Goal: Download file/media

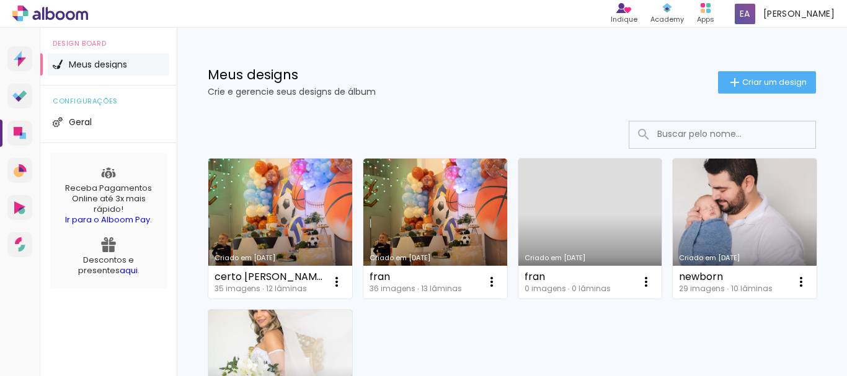
click at [260, 210] on link "Criado em [DATE]" at bounding box center [280, 229] width 144 height 140
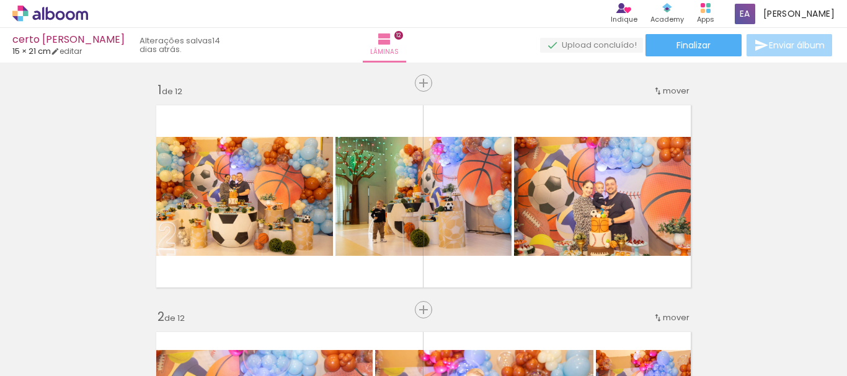
scroll to position [0, 731]
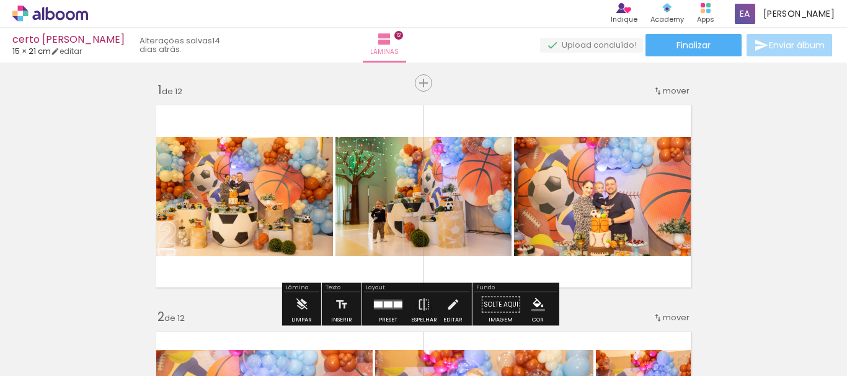
click at [309, 332] on div at bounding box center [295, 334] width 61 height 41
click at [299, 342] on div at bounding box center [295, 334] width 61 height 41
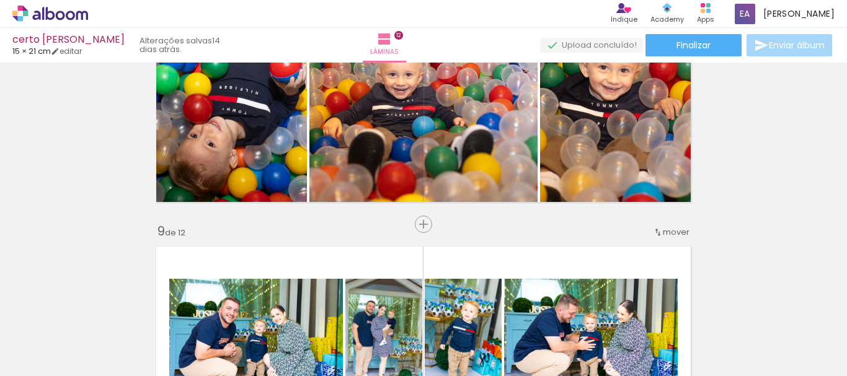
scroll to position [1612, 0]
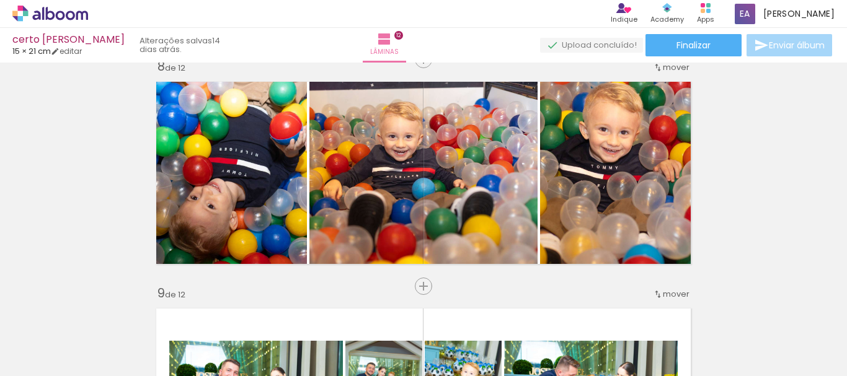
scroll to position [0, 731]
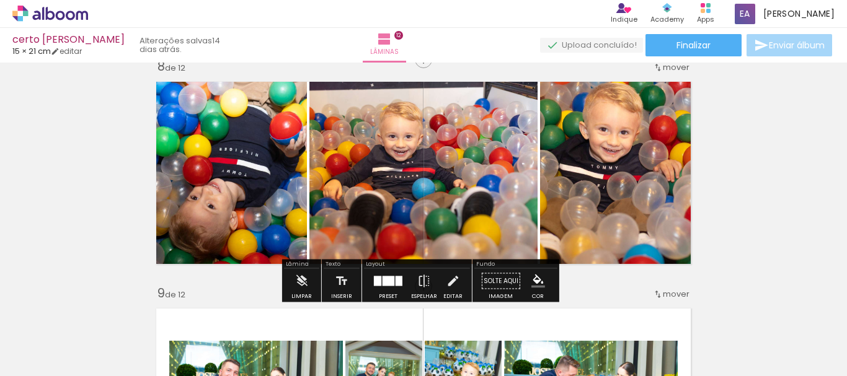
click at [604, 198] on quentale-photo at bounding box center [618, 173] width 157 height 196
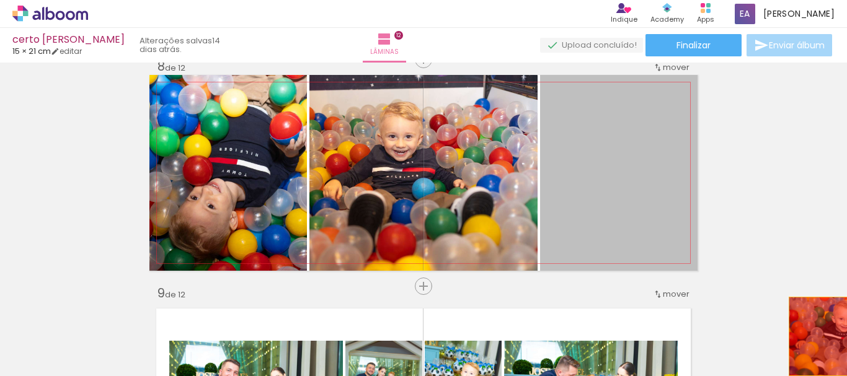
drag, startPoint x: 604, startPoint y: 198, endPoint x: 816, endPoint y: 337, distance: 252.6
click at [816, 337] on quentale-workspace at bounding box center [423, 188] width 847 height 376
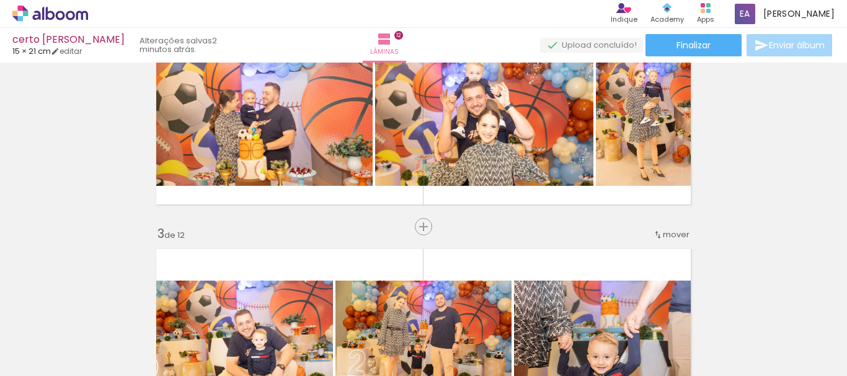
scroll to position [0, 0]
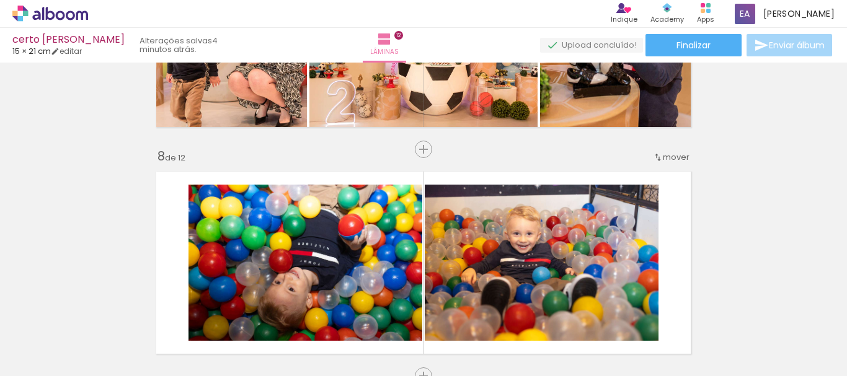
scroll to position [1770, 0]
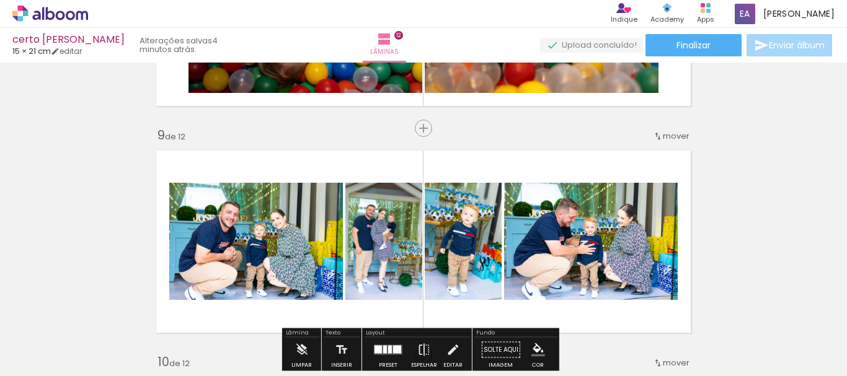
click at [42, 361] on span "Adicionar Fotos" at bounding box center [43, 360] width 37 height 14
click at [0, 0] on input "file" at bounding box center [0, 0] width 0 height 0
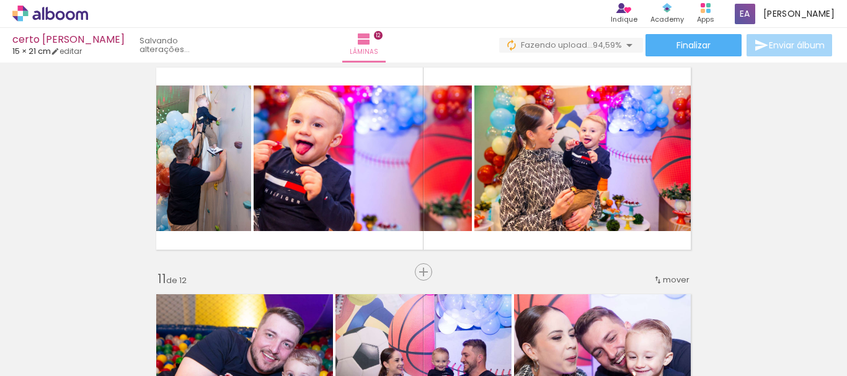
scroll to position [0, 1828]
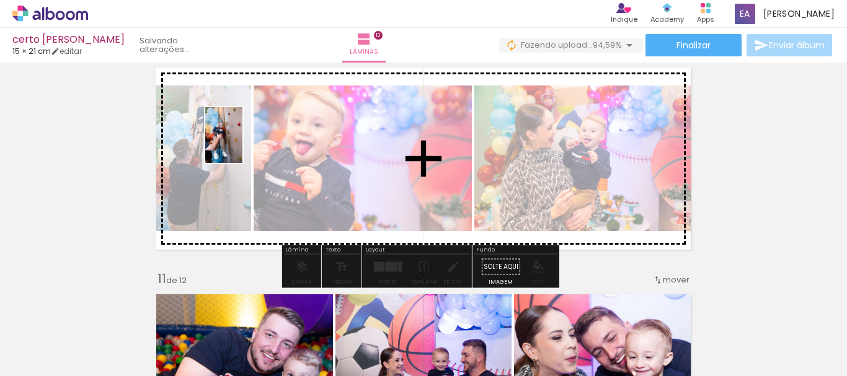
drag, startPoint x: 724, startPoint y: 345, endPoint x: 288, endPoint y: 159, distance: 474.7
click at [243, 144] on quentale-workspace at bounding box center [423, 188] width 847 height 376
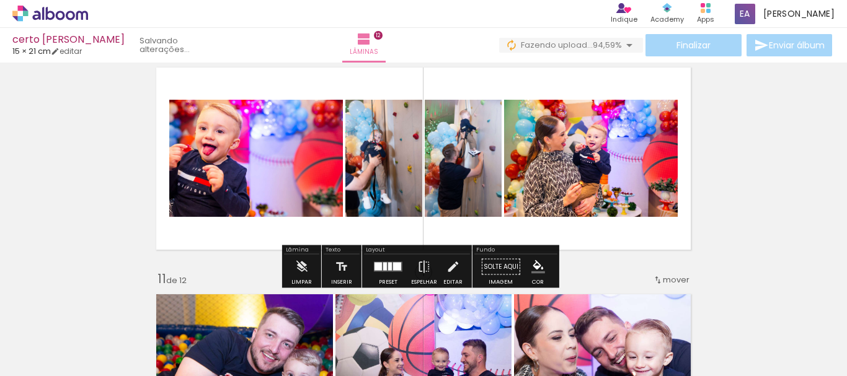
scroll to position [0, 1828]
click at [389, 272] on div at bounding box center [387, 267] width 33 height 25
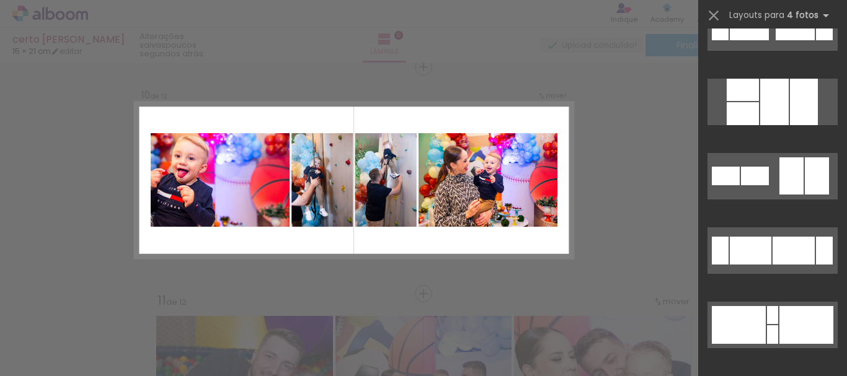
scroll to position [0, 0]
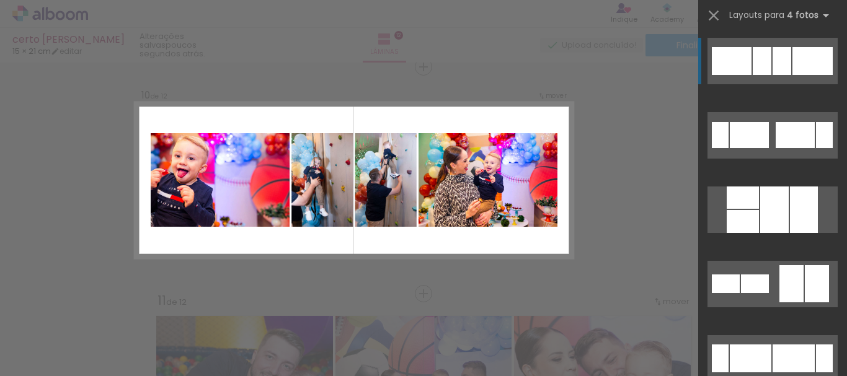
click at [801, 63] on div at bounding box center [812, 61] width 40 height 28
click at [779, 56] on div at bounding box center [782, 61] width 19 height 28
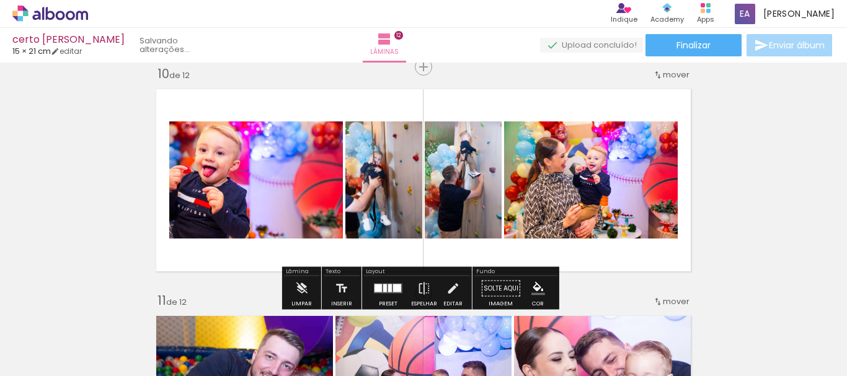
click at [779, 56] on quentale-workspace at bounding box center [423, 188] width 847 height 376
click at [779, 56] on paper-button "Enviar álbum" at bounding box center [789, 45] width 86 height 22
click at [217, 180] on quentale-photo at bounding box center [256, 180] width 174 height 117
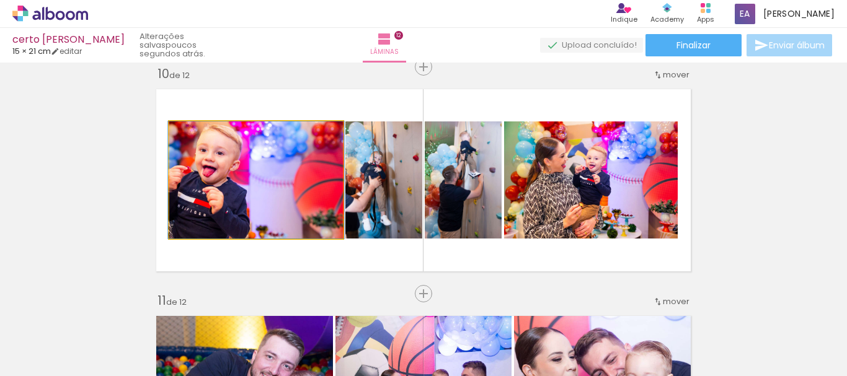
click at [217, 180] on quentale-photo at bounding box center [256, 180] width 174 height 117
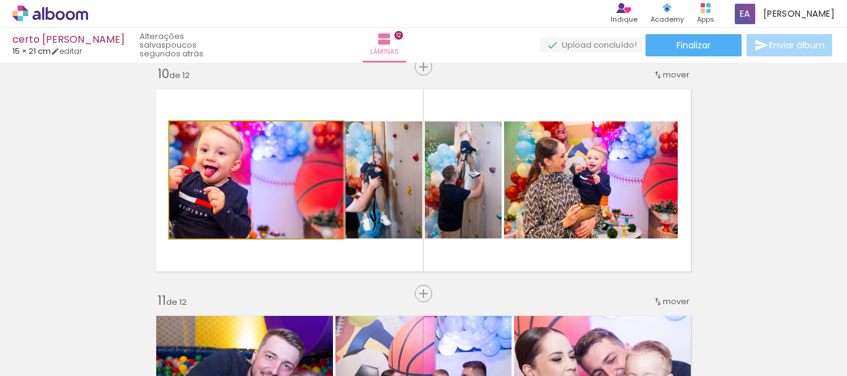
drag, startPoint x: 217, startPoint y: 180, endPoint x: 237, endPoint y: 179, distance: 20.5
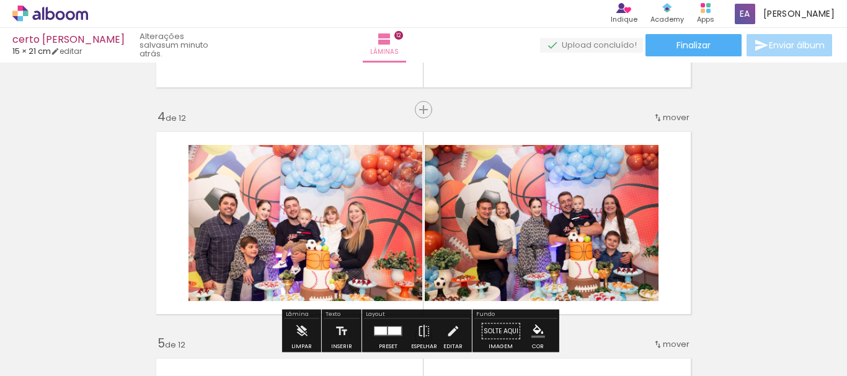
scroll to position [716, 0]
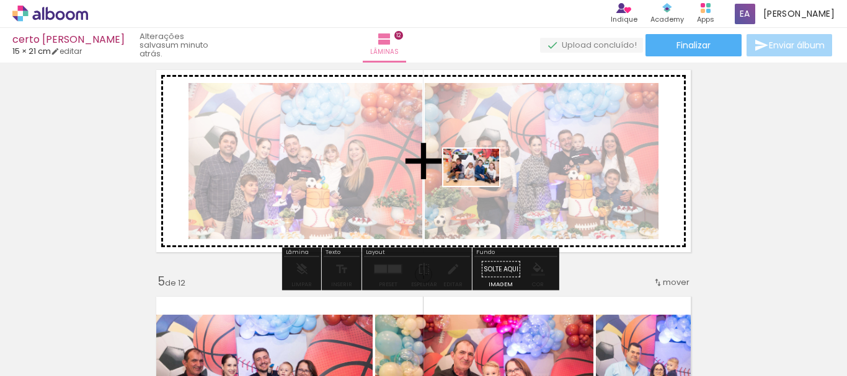
drag, startPoint x: 804, startPoint y: 344, endPoint x: 480, endPoint y: 186, distance: 360.2
click at [480, 186] on quentale-workspace at bounding box center [423, 188] width 847 height 376
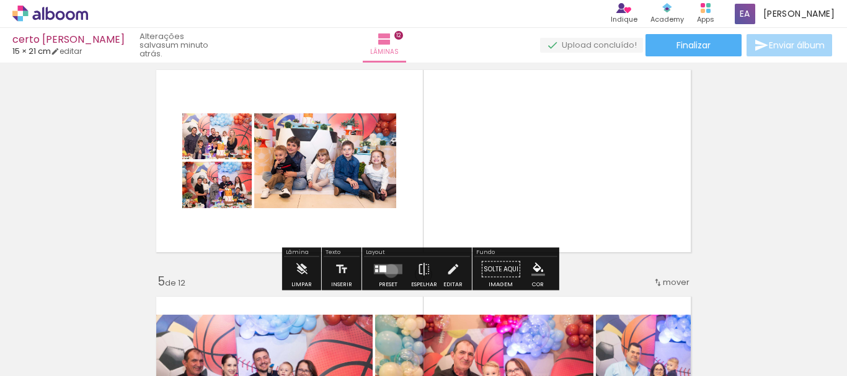
click at [388, 271] on quentale-layouter at bounding box center [388, 270] width 29 height 10
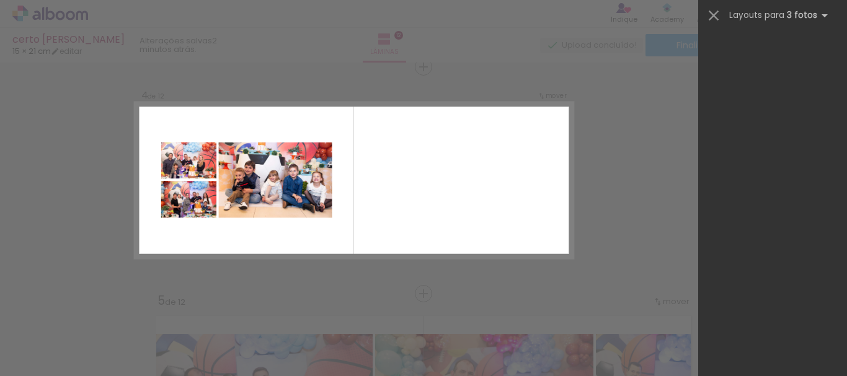
scroll to position [0, 0]
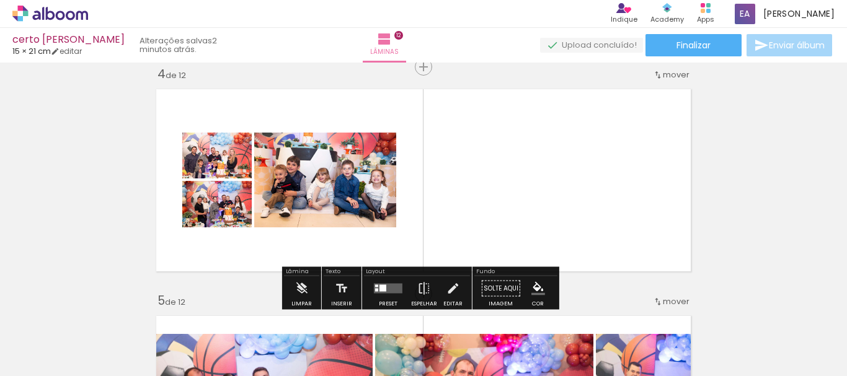
click at [319, 171] on quentale-photo at bounding box center [325, 180] width 142 height 95
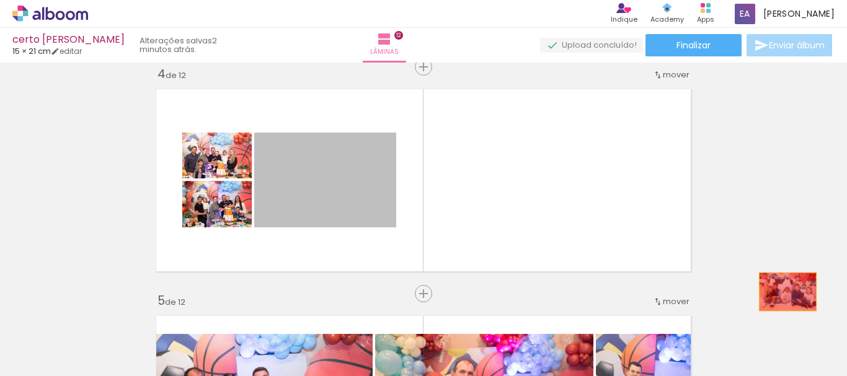
drag, startPoint x: 319, startPoint y: 171, endPoint x: 786, endPoint y: 275, distance: 477.6
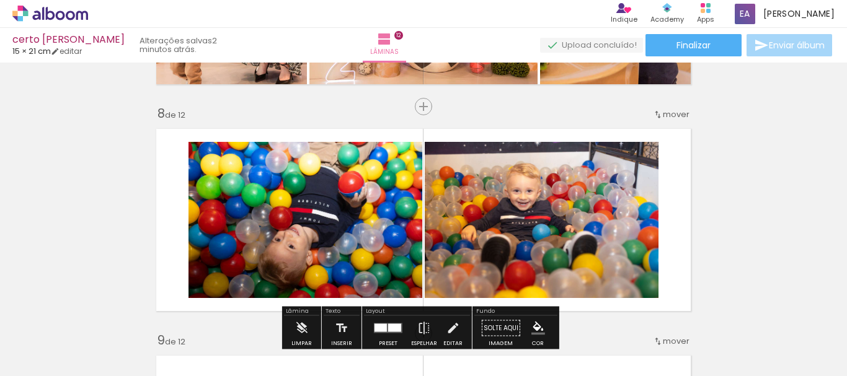
scroll to position [1627, 0]
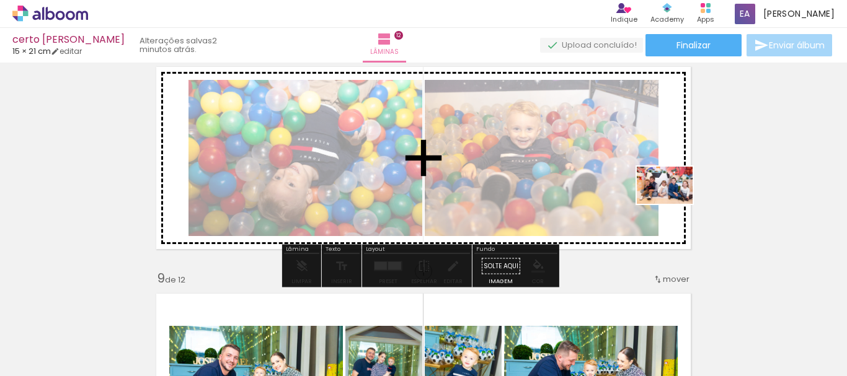
drag, startPoint x: 805, startPoint y: 343, endPoint x: 665, endPoint y: 190, distance: 208.0
click at [665, 190] on quentale-workspace at bounding box center [423, 188] width 847 height 376
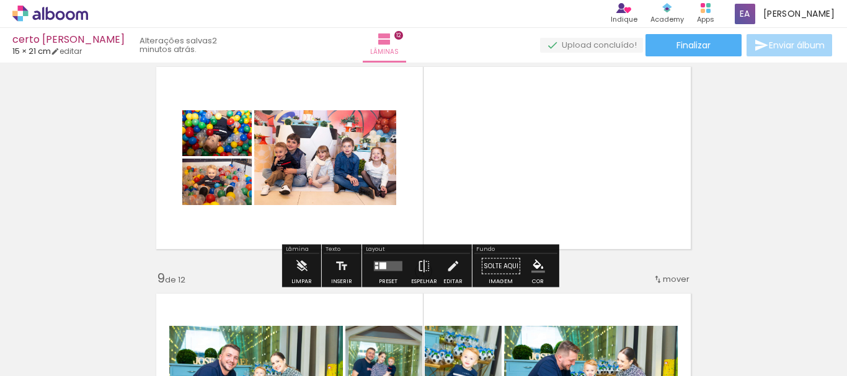
click at [389, 267] on quentale-layouter at bounding box center [388, 267] width 29 height 10
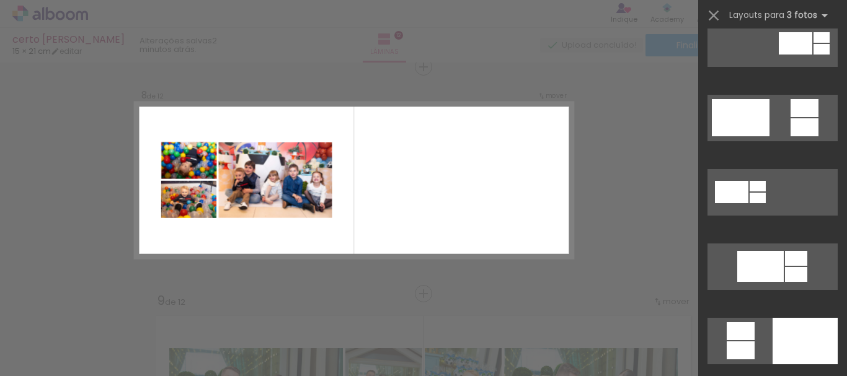
scroll to position [0, 0]
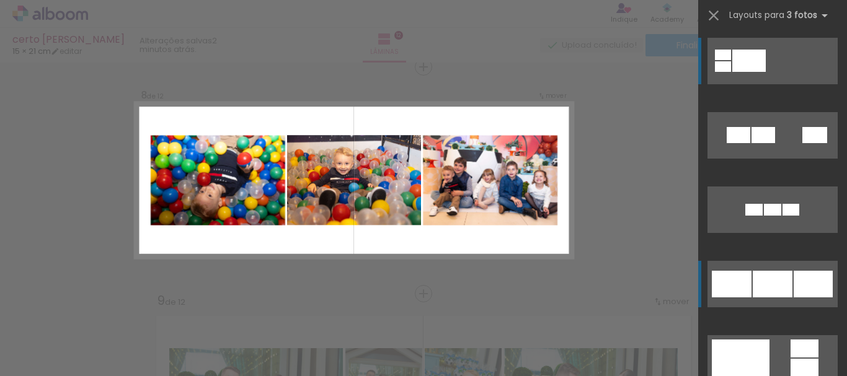
click at [771, 277] on div at bounding box center [773, 284] width 40 height 27
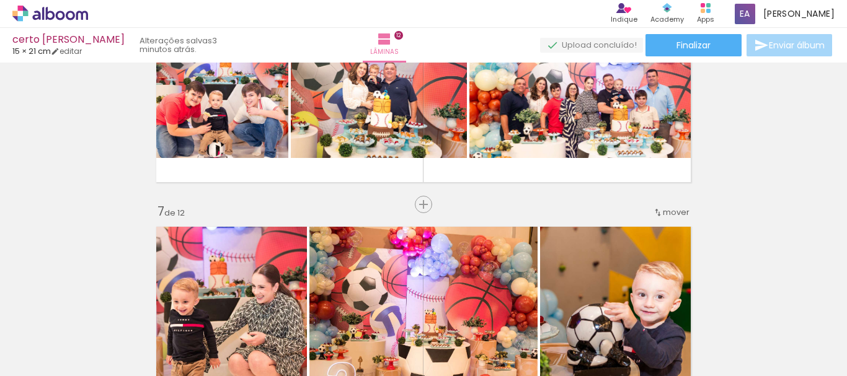
scroll to position [1426, 0]
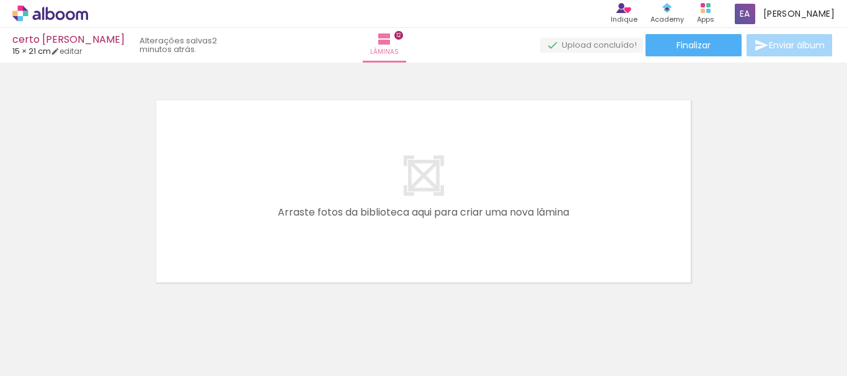
scroll to position [2480, 0]
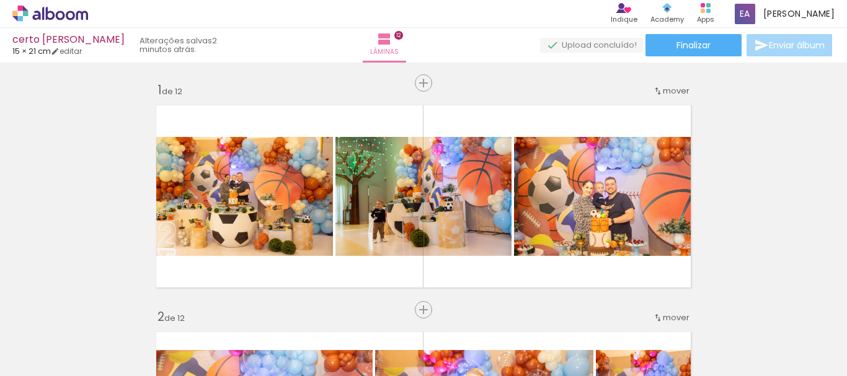
scroll to position [0, 1828]
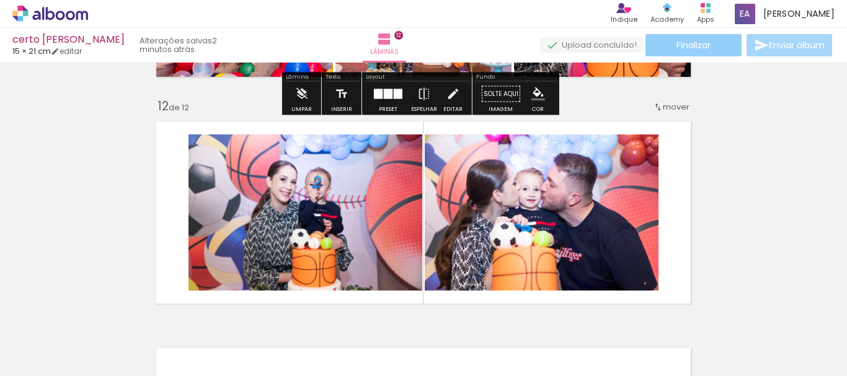
click at [681, 47] on span "Finalizar" at bounding box center [693, 45] width 34 height 9
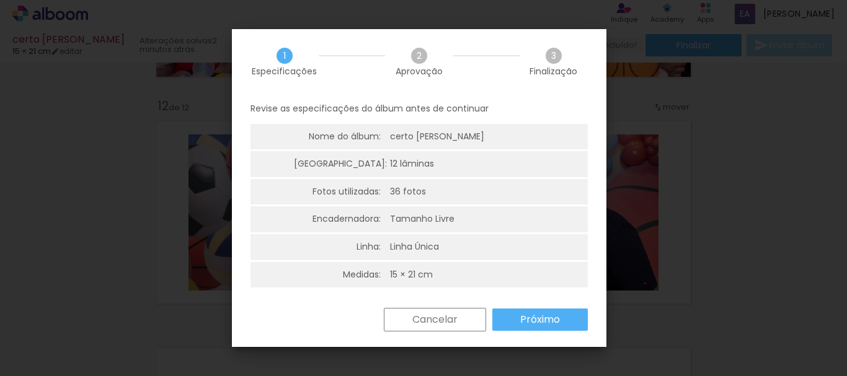
click at [0, 0] on slot "Próximo" at bounding box center [0, 0] width 0 height 0
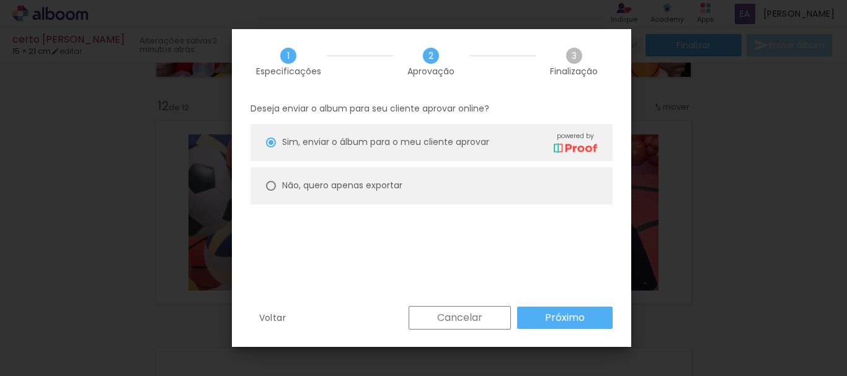
click at [0, 0] on slot "Não, quero apenas exportar" at bounding box center [0, 0] width 0 height 0
type paper-radio-button "on"
click at [0, 0] on slot "Próximo" at bounding box center [0, 0] width 0 height 0
type input "Alta, 300 DPI"
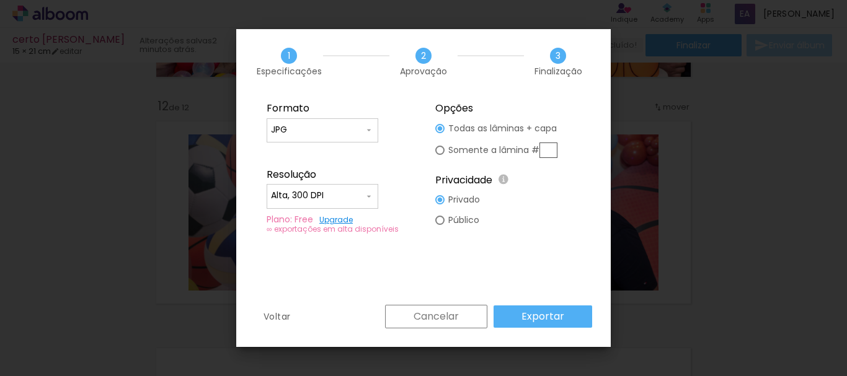
click at [327, 128] on input "JPG" at bounding box center [317, 130] width 93 height 12
click at [327, 128] on paper-item "JPG" at bounding box center [323, 128] width 112 height 25
click at [347, 190] on input "Alta, 300 DPI" at bounding box center [317, 196] width 93 height 12
click at [347, 190] on paper-item "Alta, 300 DPI" at bounding box center [323, 194] width 112 height 25
click at [439, 127] on div at bounding box center [440, 128] width 5 height 5
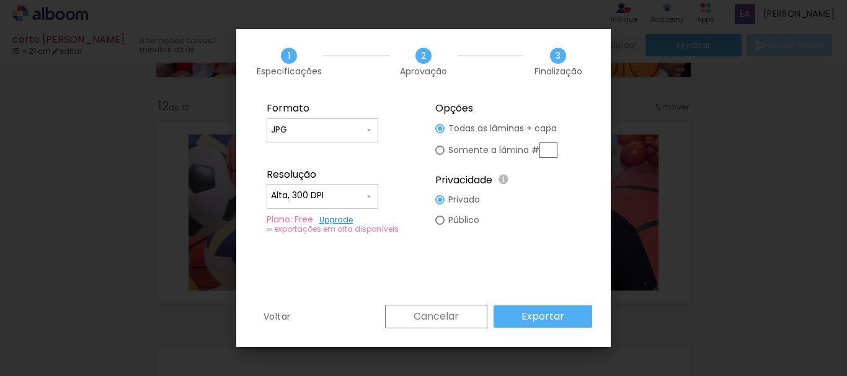
type paper-radio-button "on"
click at [0, 0] on slot "Exportar" at bounding box center [0, 0] width 0 height 0
